Goal: Transaction & Acquisition: Purchase product/service

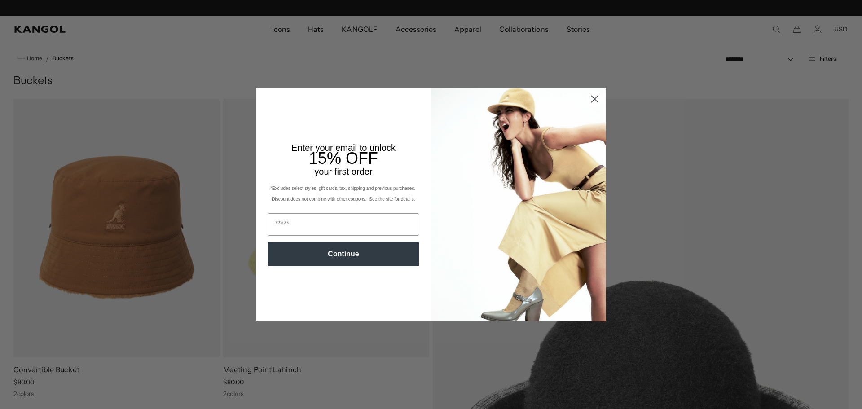
click at [598, 97] on circle "Close dialog" at bounding box center [594, 99] width 15 height 15
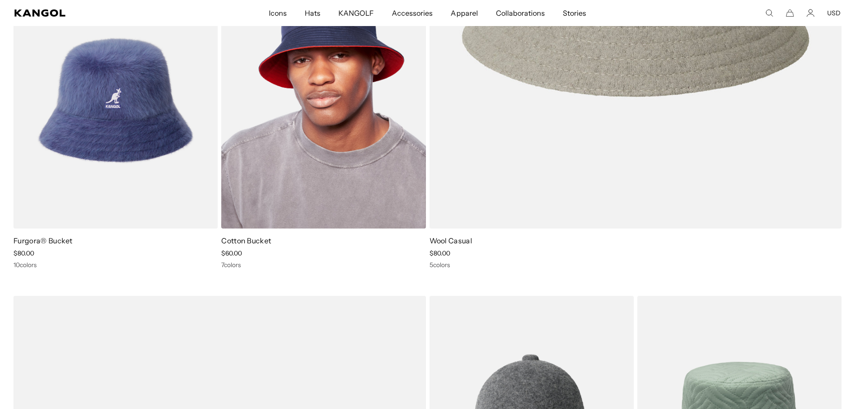
click at [253, 242] on link "Cotton Bucket" at bounding box center [246, 240] width 50 height 9
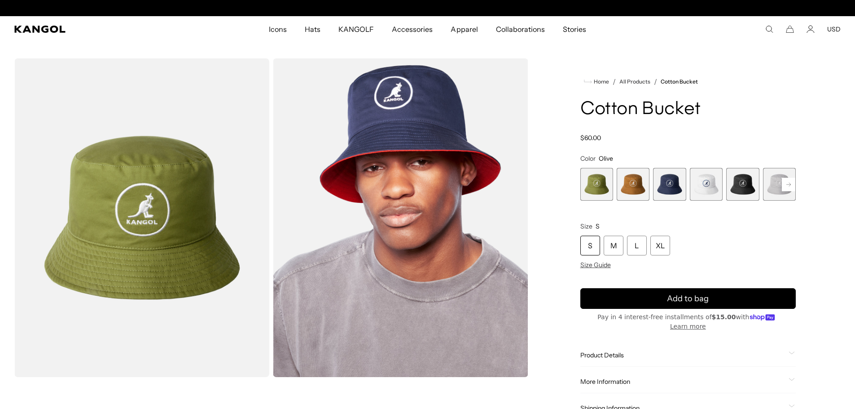
scroll to position [0, 185]
click at [785, 186] on rect at bounding box center [788, 184] width 13 height 13
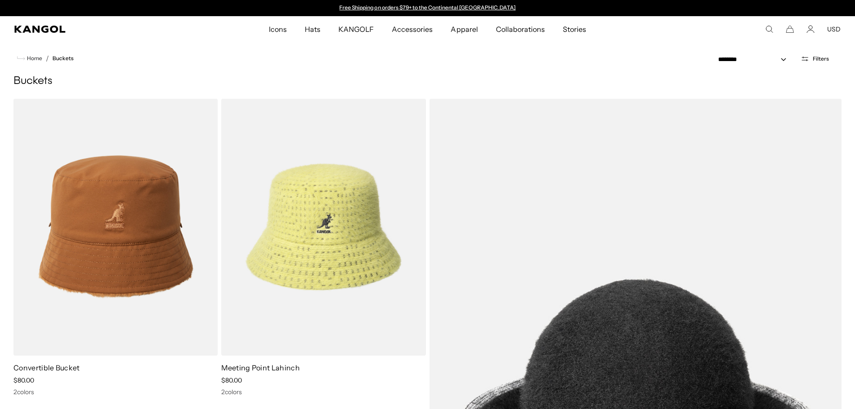
click at [816, 58] on span "Filters" at bounding box center [821, 59] width 16 height 6
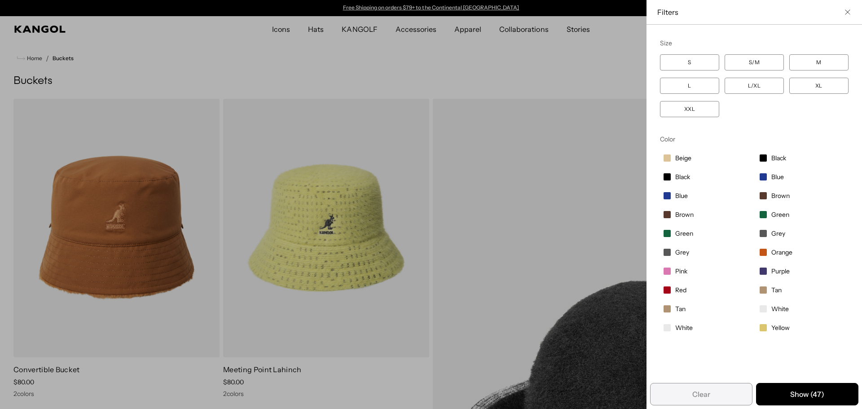
click at [675, 254] on span "Grey" at bounding box center [682, 252] width 14 height 8
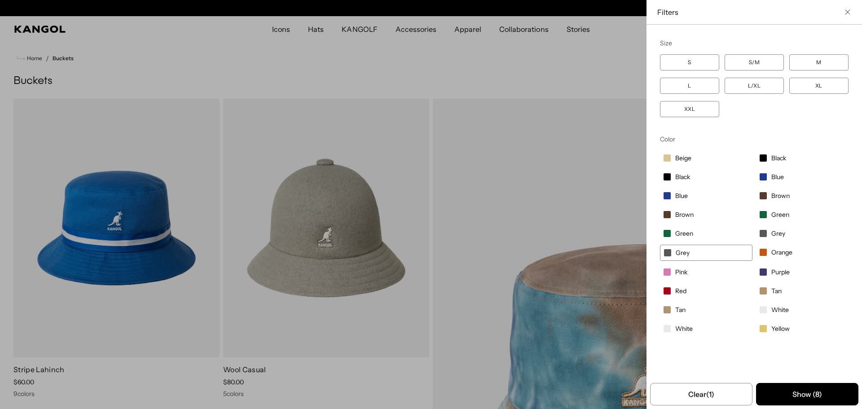
scroll to position [0, 185]
click at [772, 230] on span "Grey" at bounding box center [778, 233] width 14 height 8
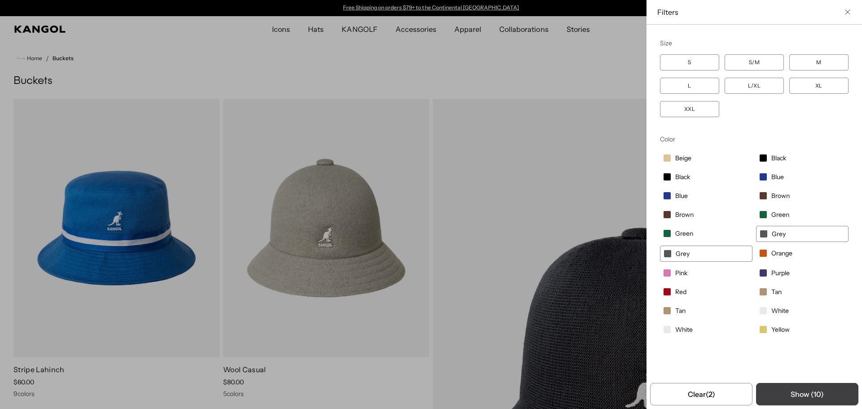
click at [802, 392] on button "Show ( 10 )" at bounding box center [807, 394] width 102 height 22
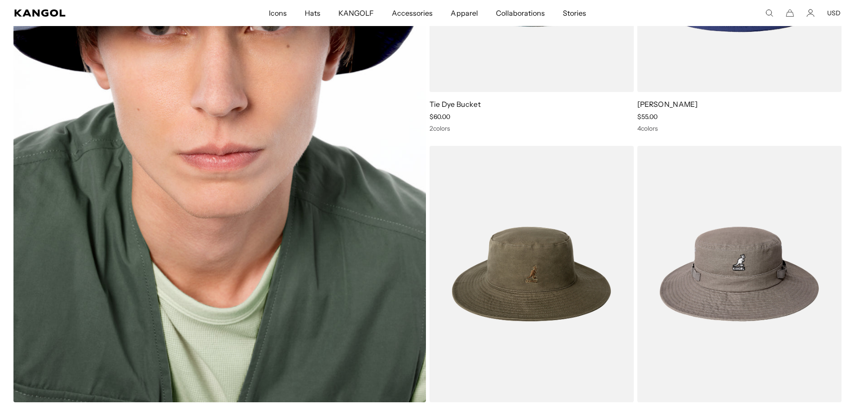
click at [331, 166] on img at bounding box center [219, 118] width 413 height 567
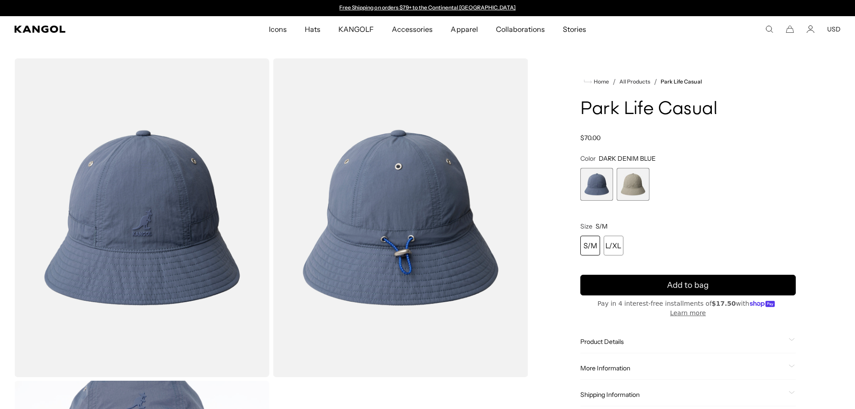
click at [635, 188] on span "2 of 2" at bounding box center [633, 184] width 33 height 33
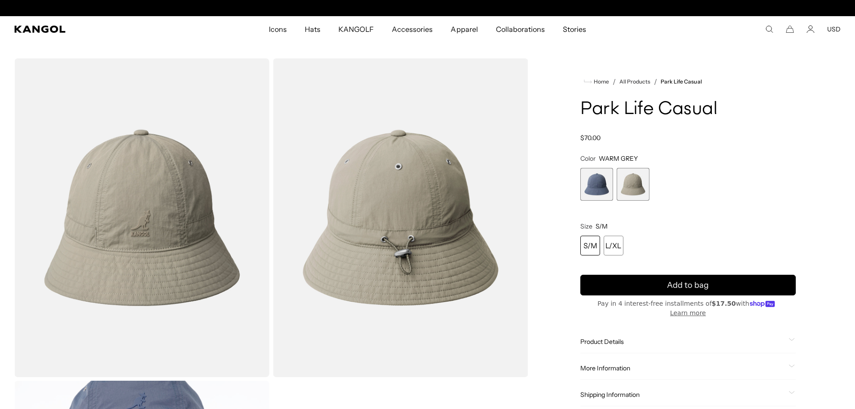
scroll to position [0, 185]
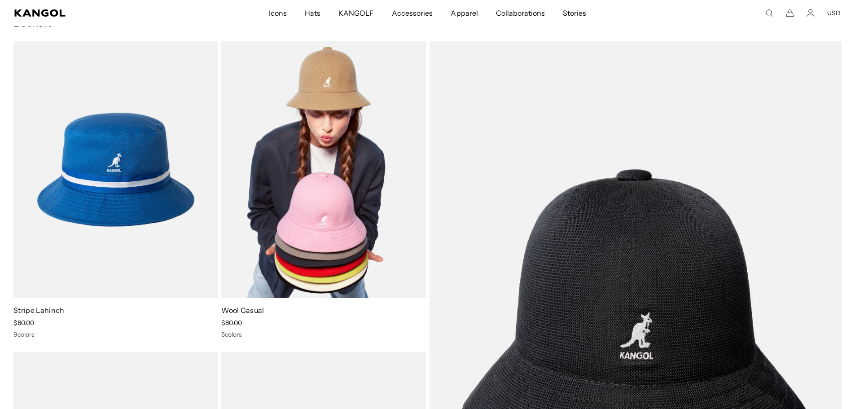
scroll to position [0, 185]
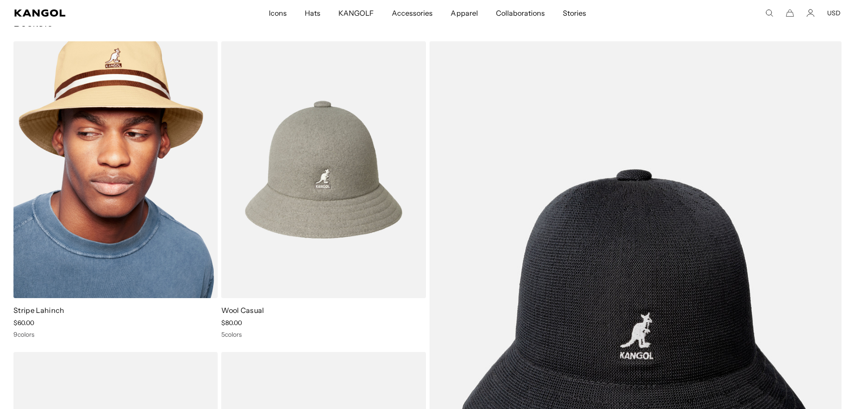
click at [72, 138] on img at bounding box center [115, 169] width 204 height 257
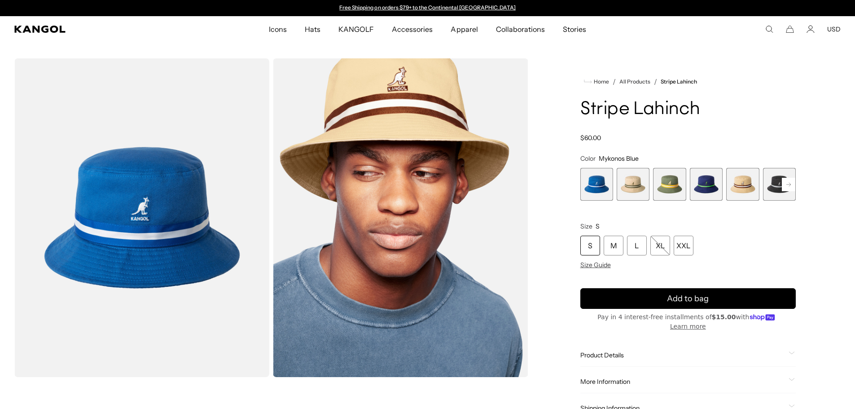
click at [784, 185] on rect at bounding box center [788, 184] width 13 height 13
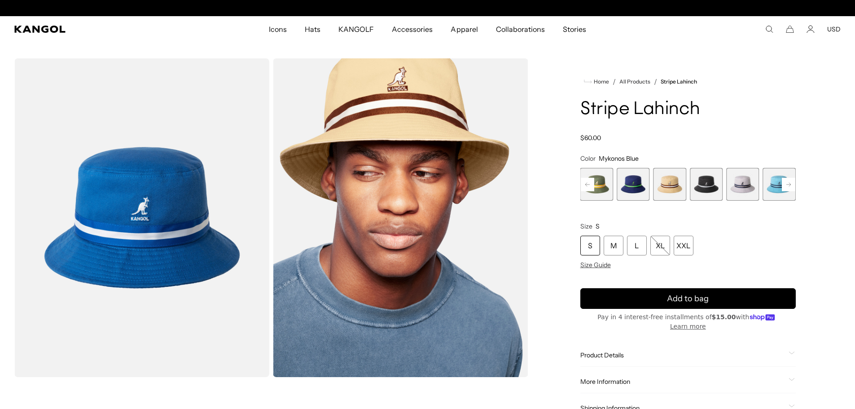
scroll to position [0, 185]
click at [784, 185] on rect at bounding box center [788, 184] width 13 height 13
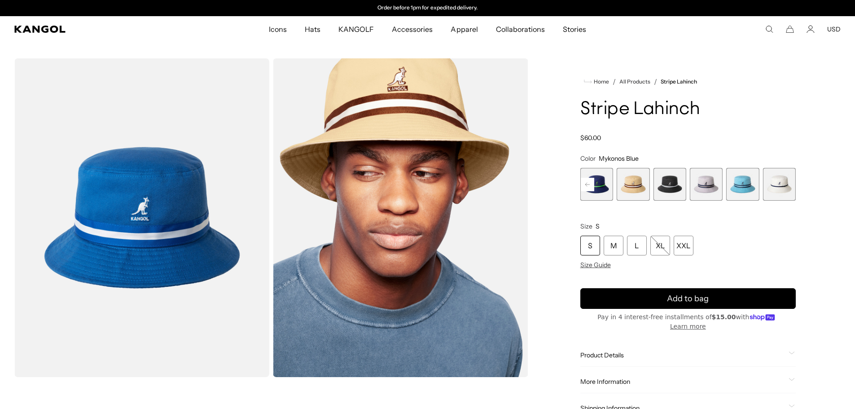
click at [665, 182] on span "6 of 9" at bounding box center [669, 184] width 33 height 33
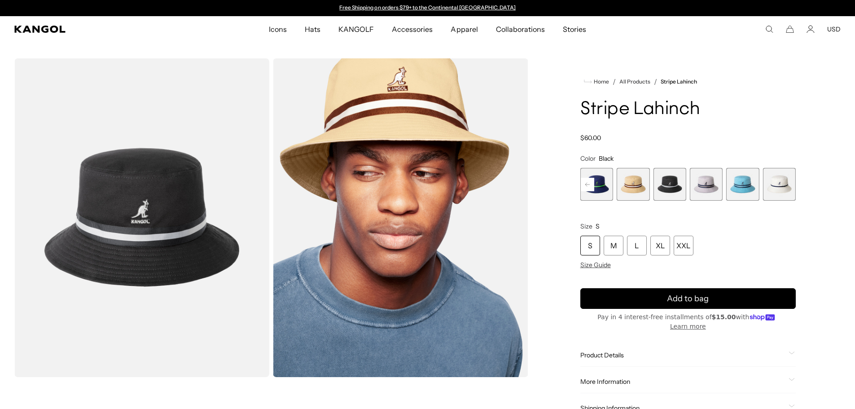
click at [706, 185] on span "7 of 9" at bounding box center [706, 184] width 33 height 33
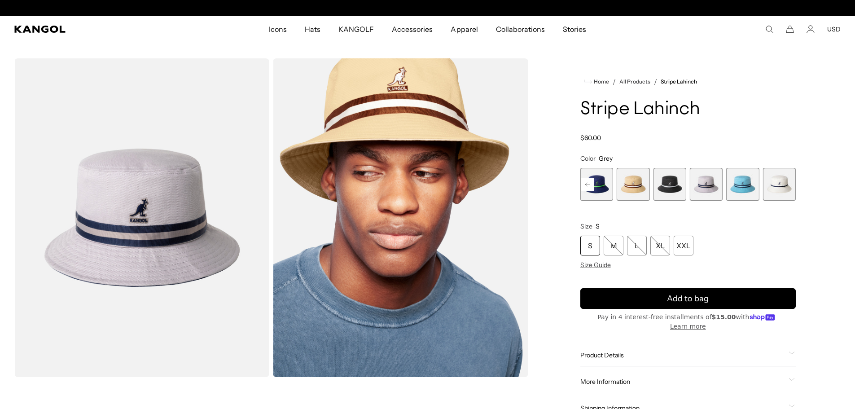
scroll to position [0, 185]
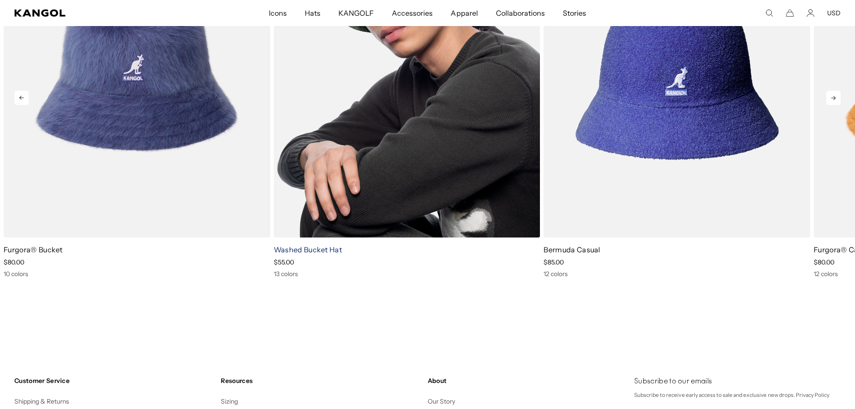
click at [325, 251] on link "Washed Bucket Hat" at bounding box center [308, 249] width 68 height 9
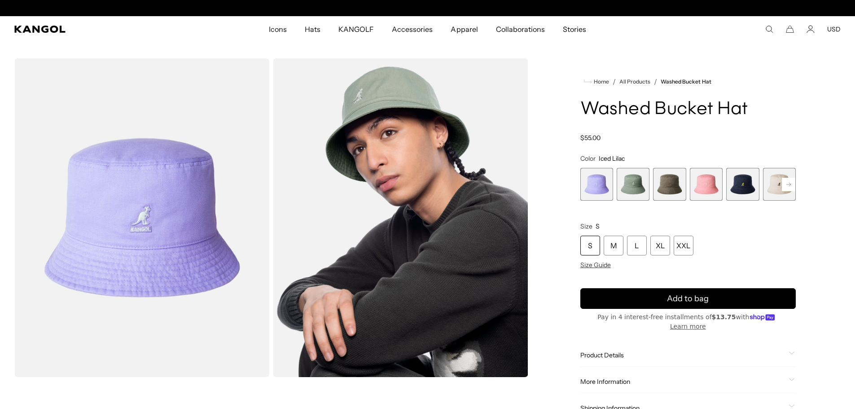
scroll to position [0, 185]
click at [667, 182] on span "3 of 13" at bounding box center [669, 184] width 33 height 33
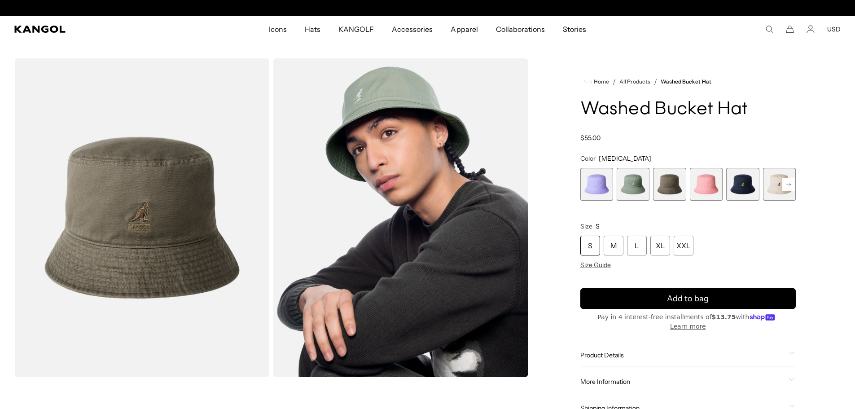
click at [785, 189] on rect at bounding box center [788, 184] width 13 height 13
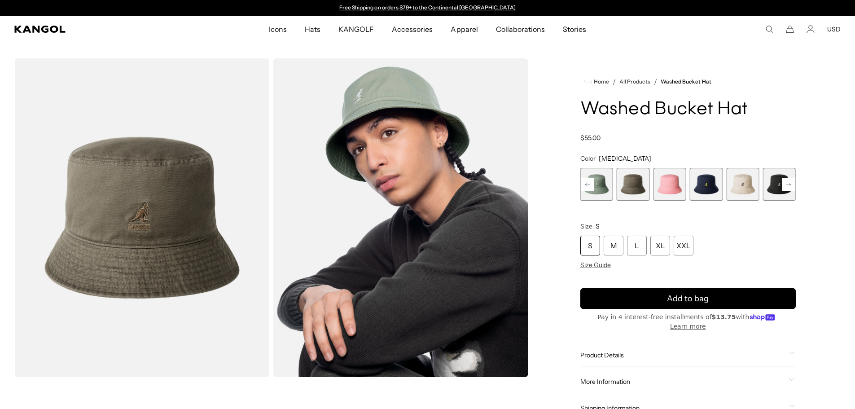
click at [785, 189] on rect at bounding box center [788, 184] width 13 height 13
click at [784, 188] on rect at bounding box center [788, 184] width 13 height 13
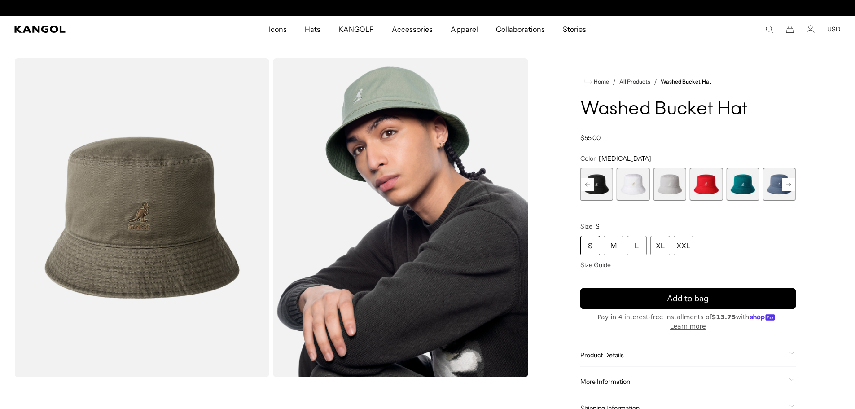
scroll to position [0, 185]
click at [665, 184] on span "9 of 13" at bounding box center [669, 184] width 33 height 33
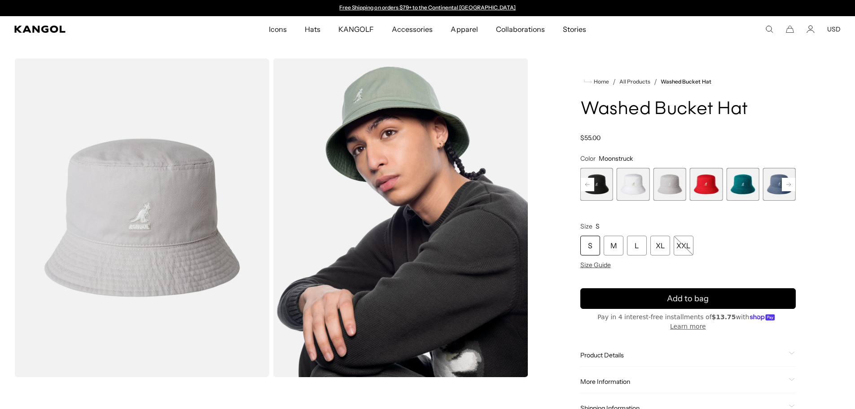
click at [790, 183] on rect at bounding box center [788, 184] width 13 height 13
click at [790, 183] on span "13 of 13" at bounding box center [779, 184] width 33 height 33
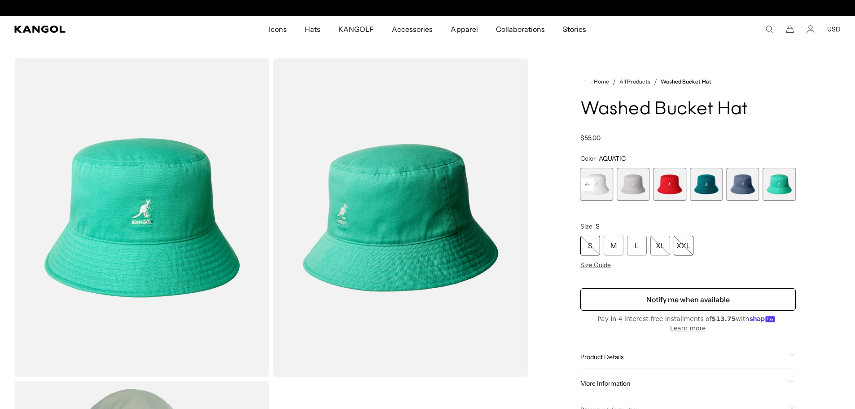
click at [684, 246] on div "XXL" at bounding box center [684, 246] width 20 height 20
click at [682, 242] on div "XXL" at bounding box center [684, 246] width 20 height 20
click at [586, 186] on rect at bounding box center [587, 184] width 13 height 13
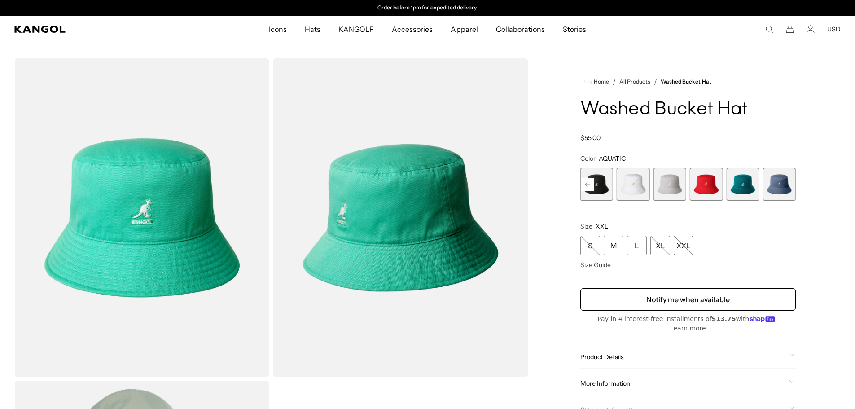
click at [586, 186] on rect at bounding box center [587, 184] width 13 height 13
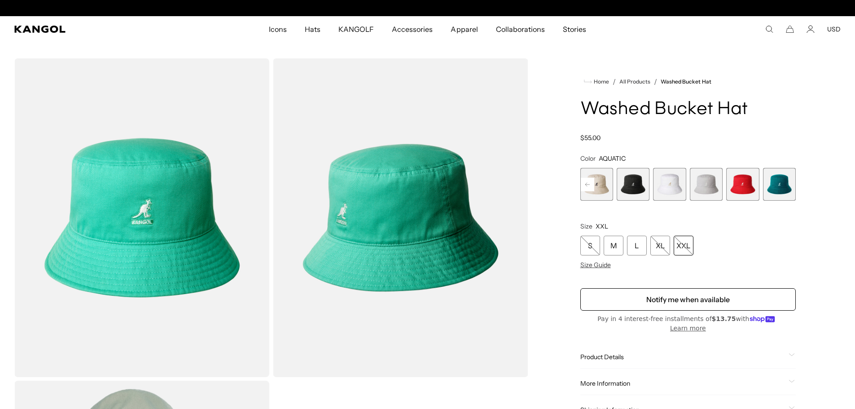
click at [586, 186] on rect at bounding box center [587, 184] width 13 height 13
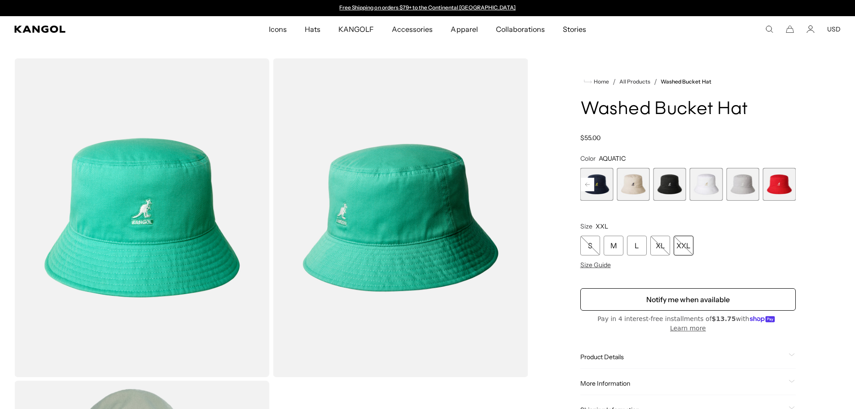
click at [586, 186] on rect at bounding box center [587, 184] width 13 height 13
click at [587, 186] on icon at bounding box center [587, 184] width 13 height 14
click at [588, 186] on rect at bounding box center [587, 184] width 13 height 13
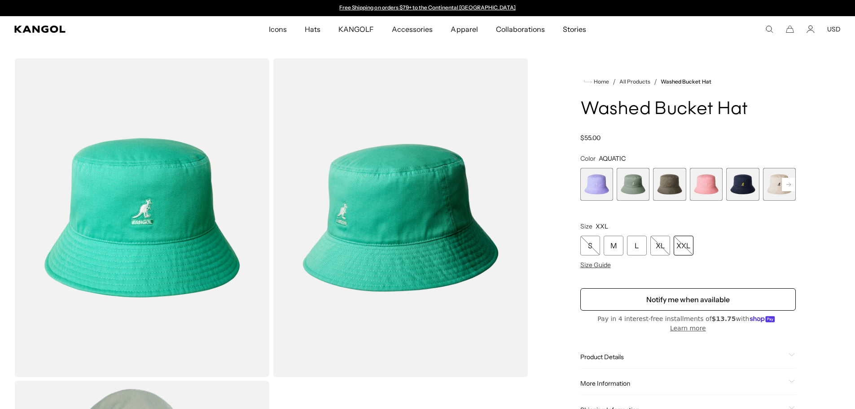
click at [668, 185] on span "3 of 13" at bounding box center [669, 184] width 33 height 33
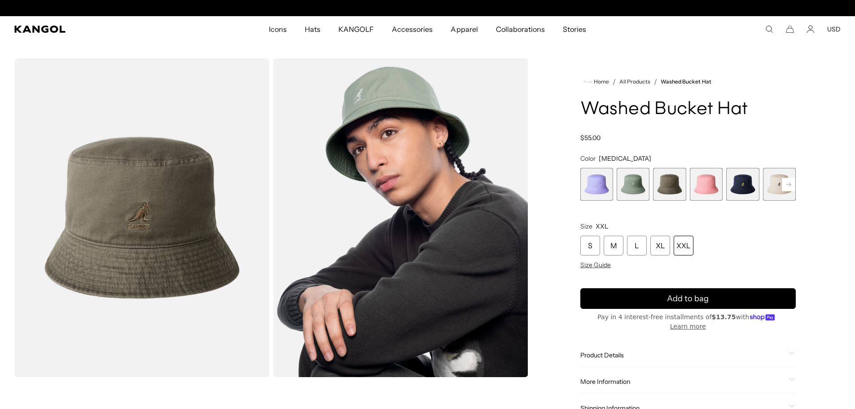
scroll to position [0, 185]
click at [683, 248] on div "XXL" at bounding box center [684, 246] width 20 height 20
